Goal: Find specific page/section: Find specific page/section

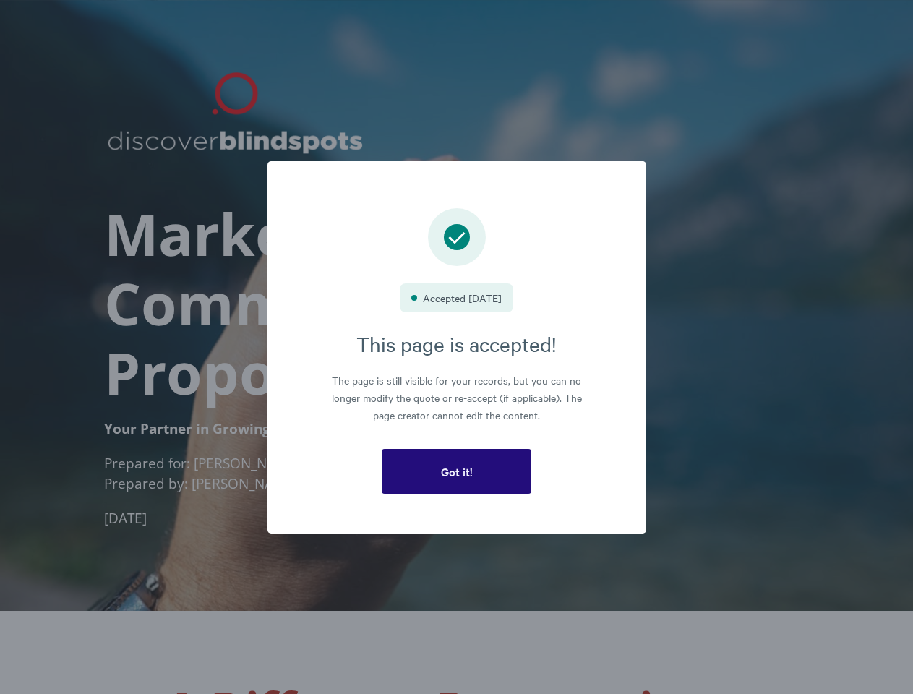
click at [457, 347] on h3 "This page is accepted!" at bounding box center [456, 343] width 299 height 27
click at [456, 472] on span "Got it!" at bounding box center [457, 471] width 32 height 13
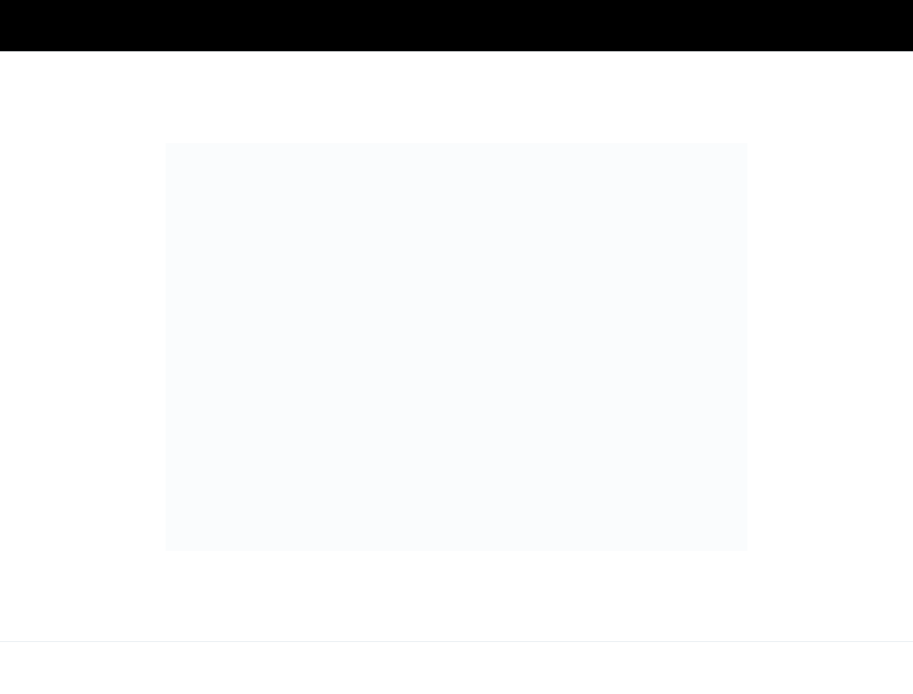
scroll to position [6319, 0]
